Goal: Information Seeking & Learning: Understand process/instructions

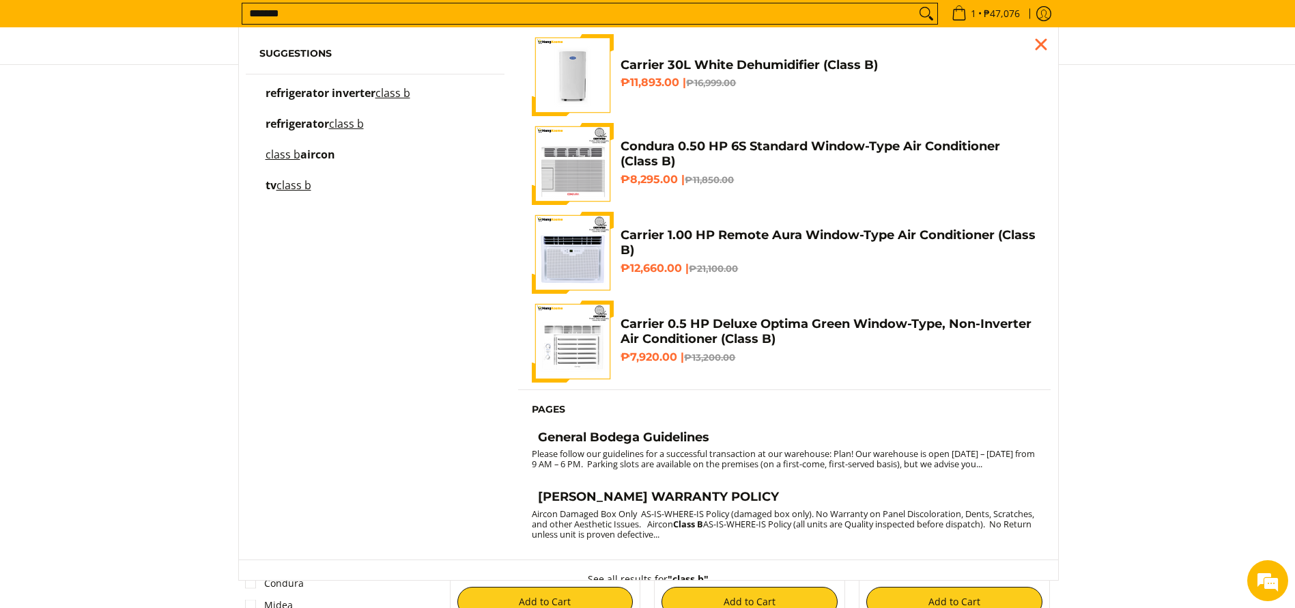
click at [1128, 204] on div at bounding box center [647, 154] width 1295 height 165
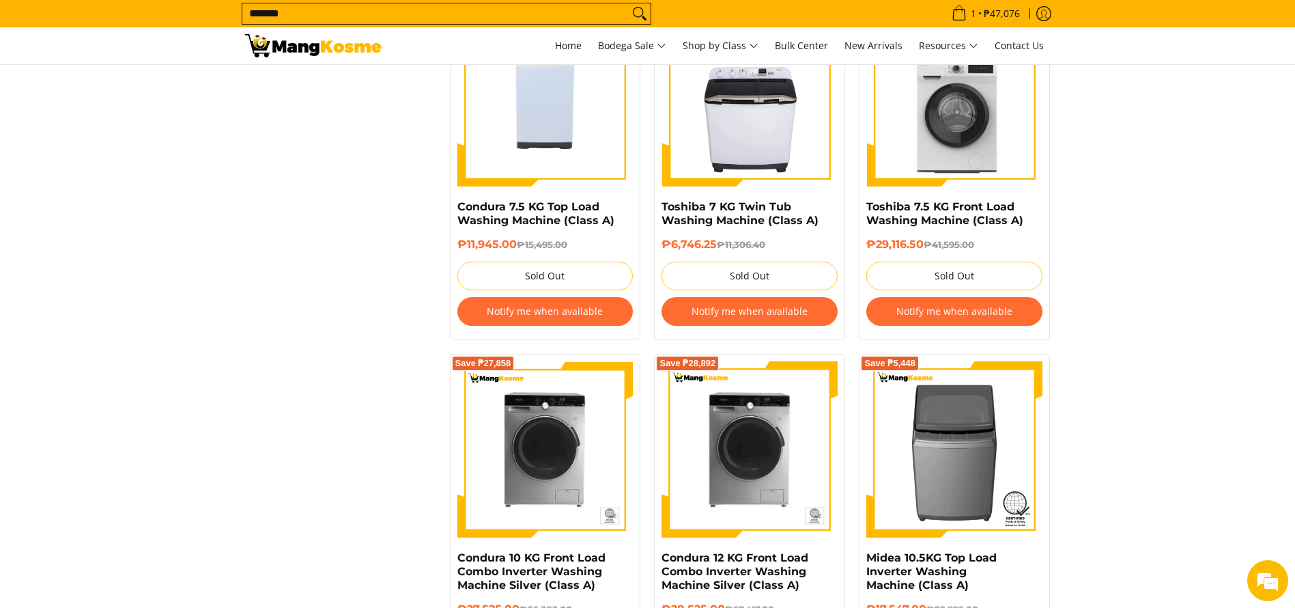
scroll to position [3042, 0]
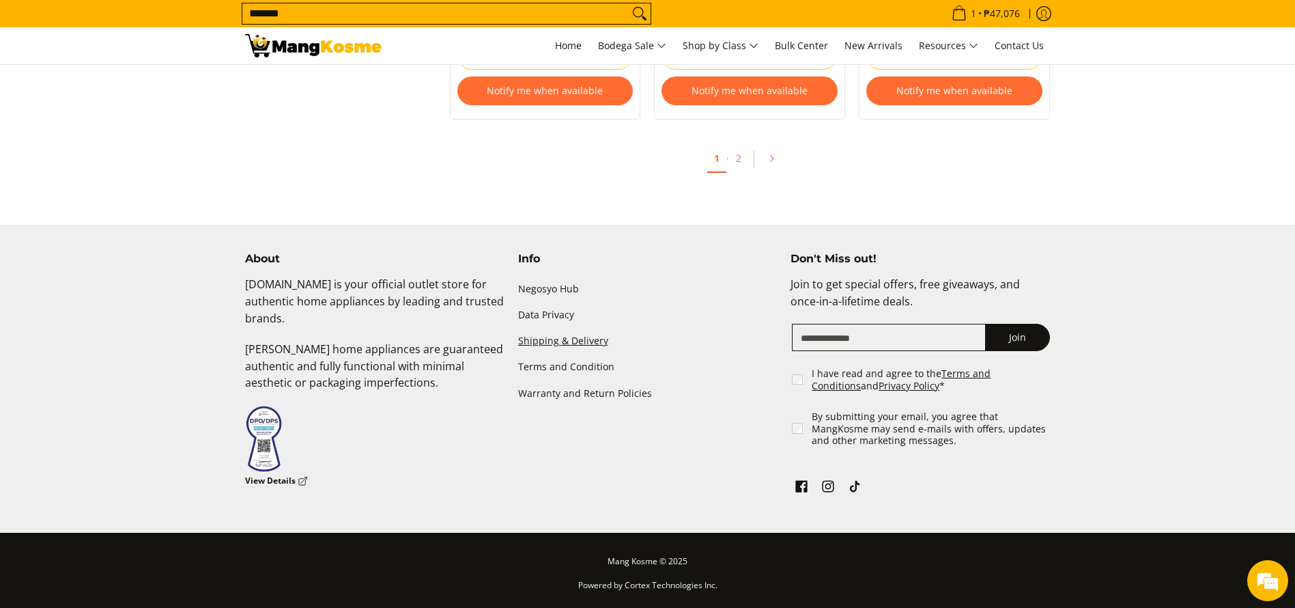
click at [553, 341] on link "Shipping & Delivery" at bounding box center [647, 341] width 259 height 26
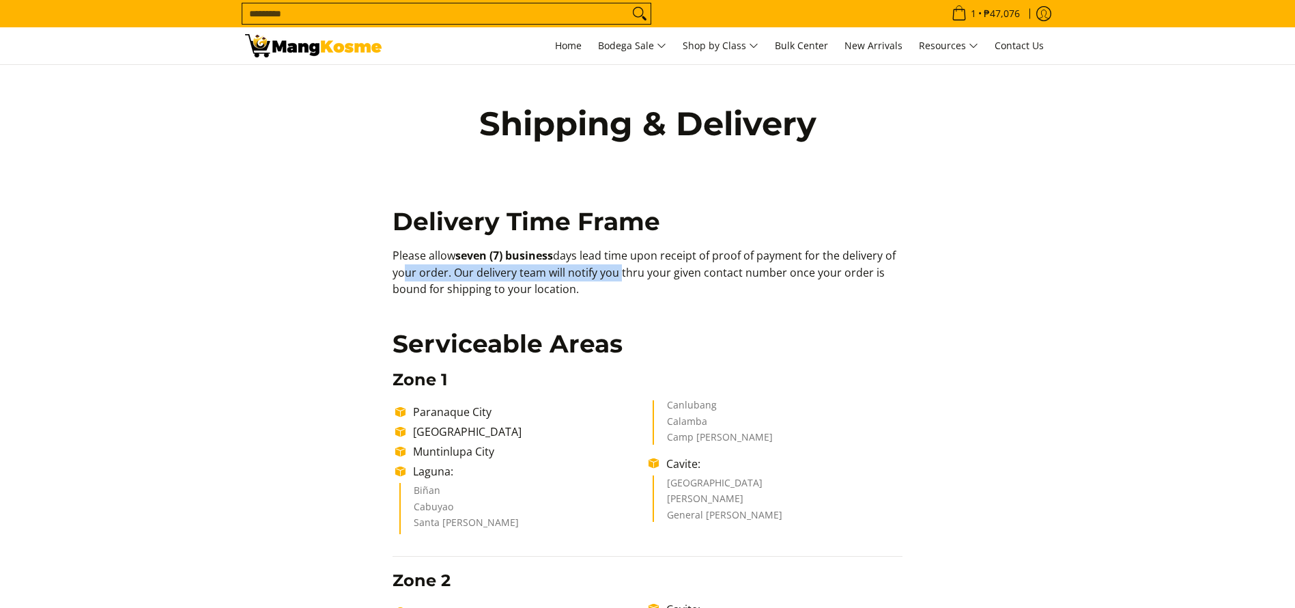
click at [397, 272] on p "Please allow seven (7) business days lead time upon receipt of proof of payment…" at bounding box center [648, 279] width 510 height 64
copy p "Please allow seven (7) business days lead time upon receipt of proof of payment…"
drag, startPoint x: 625, startPoint y: 298, endPoint x: 334, endPoint y: 253, distance: 293.5
